Goal: Task Accomplishment & Management: Complete application form

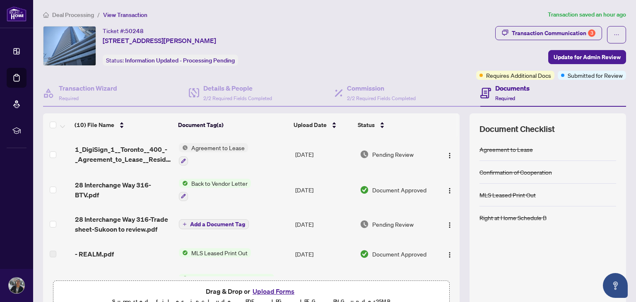
click at [285, 294] on button "Upload Forms" at bounding box center [273, 291] width 47 height 11
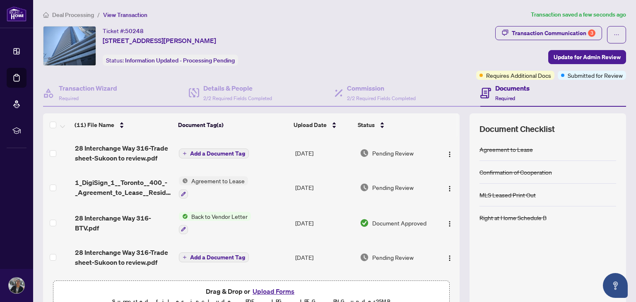
click at [210, 153] on span "Add a Document Tag" at bounding box center [217, 154] width 55 height 6
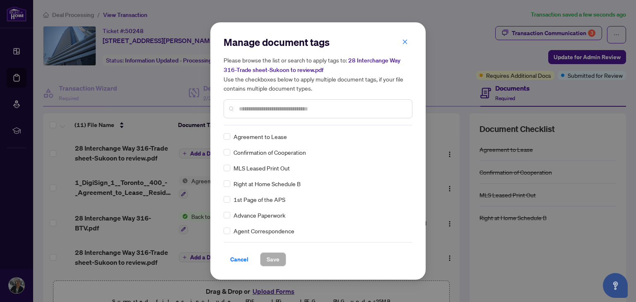
click at [277, 111] on input "text" at bounding box center [322, 108] width 166 height 9
type input "*****"
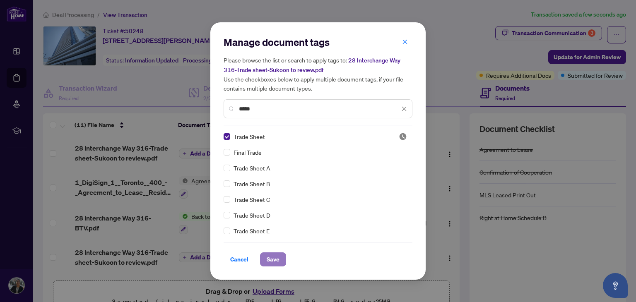
click at [275, 265] on span "Save" at bounding box center [273, 259] width 13 height 13
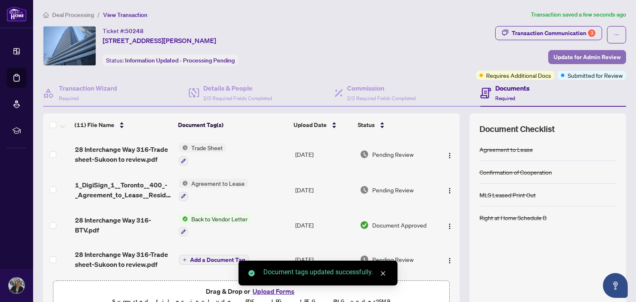
click at [597, 54] on span "Update for Admin Review" at bounding box center [587, 57] width 67 height 13
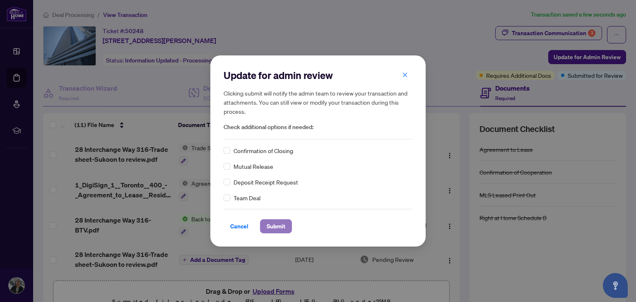
click at [273, 224] on span "Submit" at bounding box center [276, 226] width 19 height 13
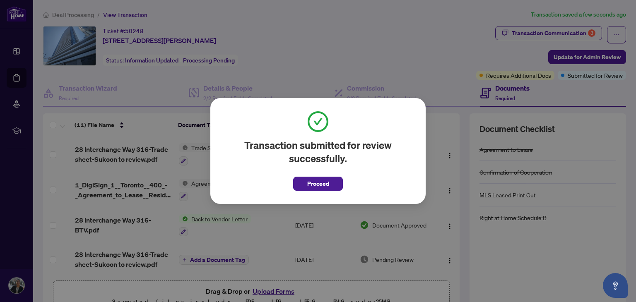
click at [434, 20] on div "Transaction submitted for review successfully. Proceed Cancel OK" at bounding box center [318, 151] width 636 height 302
click at [383, 54] on div "Transaction submitted for review successfully. Proceed Cancel OK" at bounding box center [318, 151] width 636 height 302
click at [330, 183] on button "Proceed" at bounding box center [318, 184] width 50 height 14
